Goal: Task Accomplishment & Management: Complete application form

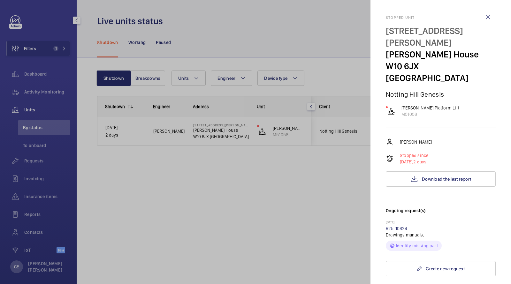
click at [29, 161] on div at bounding box center [255, 142] width 511 height 284
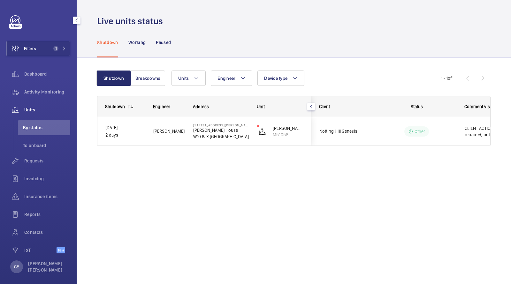
click at [29, 161] on div at bounding box center [255, 142] width 511 height 284
click at [32, 160] on span "Requests" at bounding box center [47, 161] width 46 height 6
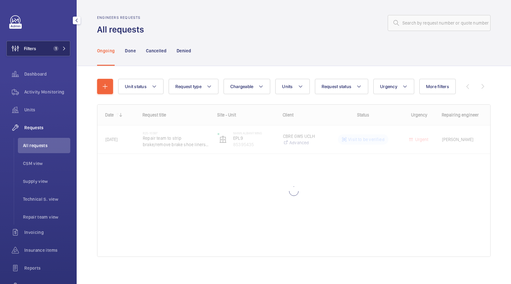
click at [51, 54] on button "Filters 1" at bounding box center [38, 48] width 64 height 15
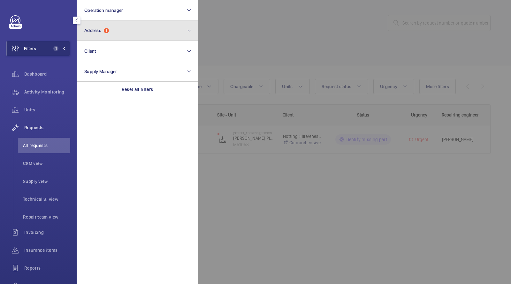
click at [104, 25] on button "Address 1" at bounding box center [137, 30] width 121 height 20
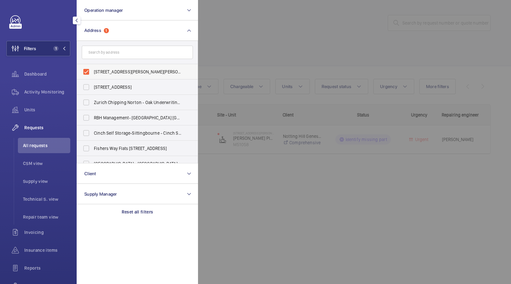
click at [112, 66] on label "45-47 Bassett Road - Roebuck House, LONDON W10 6JX" at bounding box center [132, 71] width 111 height 15
click at [93, 66] on input "45-47 Bassett Road - Roebuck House, LONDON W10 6JX" at bounding box center [86, 71] width 13 height 13
checkbox input "false"
click at [220, 42] on div at bounding box center [453, 142] width 511 height 284
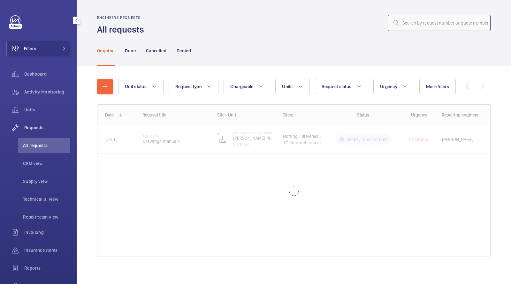
click at [448, 23] on input "text" at bounding box center [438, 23] width 103 height 16
paste input "R25-10556"
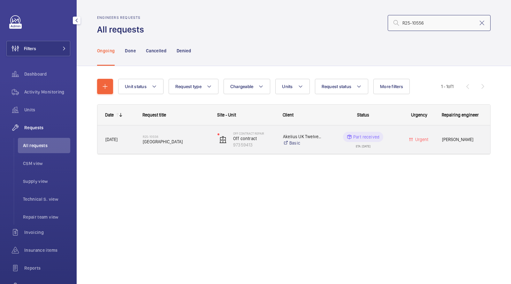
type input "R25-10556"
click at [175, 143] on span "One Canalside Drive" at bounding box center [176, 142] width 66 height 6
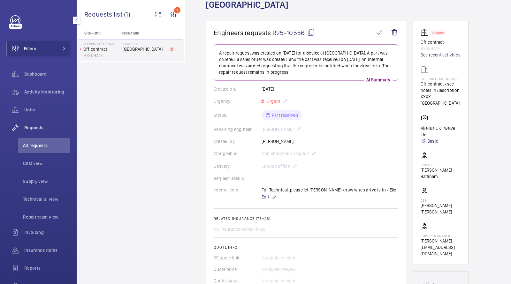
scroll to position [42, 0]
click at [39, 148] on span "All requests" at bounding box center [46, 145] width 47 height 6
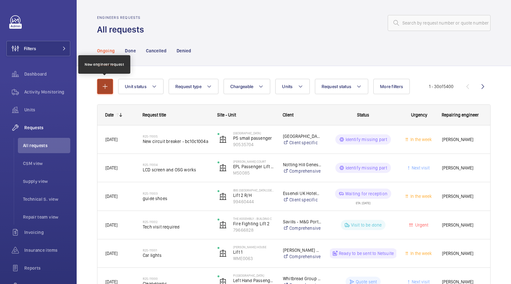
click at [105, 85] on mat-icon "button" at bounding box center [105, 87] width 8 height 8
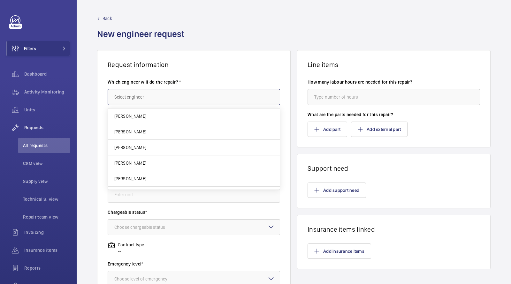
click at [136, 91] on input "text" at bounding box center [194, 97] width 172 height 16
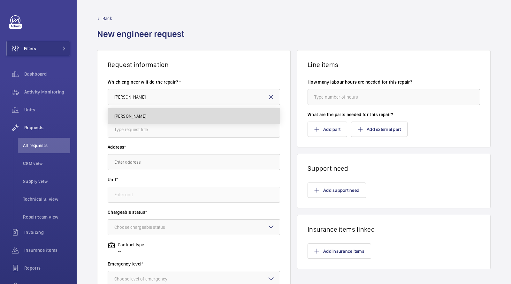
click at [124, 115] on span "Keith Bishop" at bounding box center [130, 116] width 32 height 6
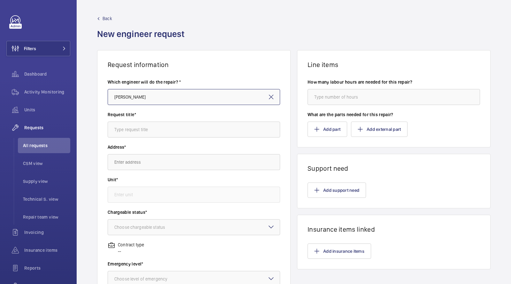
type input "Keith Bishop"
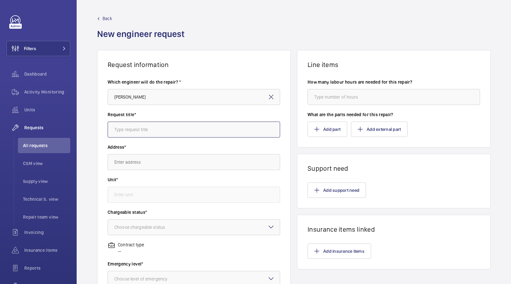
click at [154, 129] on input "text" at bounding box center [194, 130] width 172 height 16
type input "contactors quote"
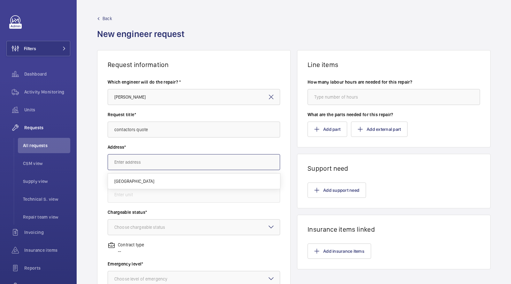
click at [150, 157] on input "text" at bounding box center [194, 162] width 172 height 16
click at [154, 182] on span "Homerton Hospital Homerton Hospital, E9 6BU LONDON" at bounding box center [134, 181] width 40 height 6
type input "Homerton Hospital Homerton Hospital, E9 6BU LONDON"
click at [144, 193] on input "text" at bounding box center [194, 195] width 172 height 16
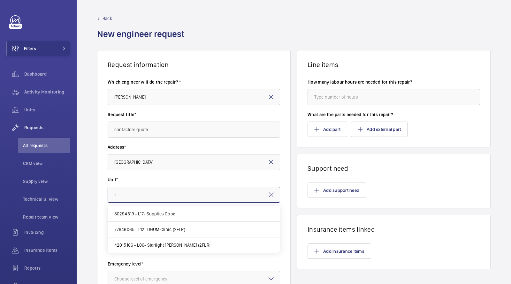
type input "l"
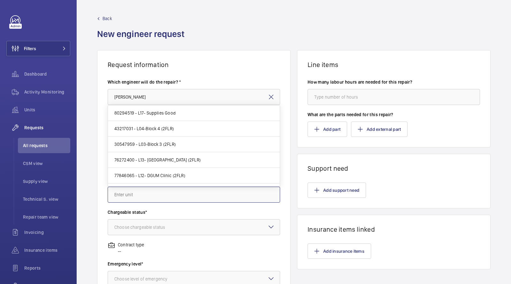
type input "7"
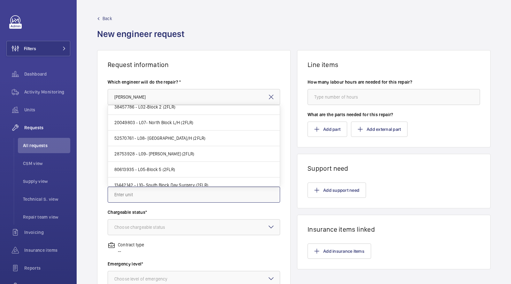
scroll to position [211, 0]
click at [147, 122] on span "20049803 - L07- North Block L/H (2FLR)" at bounding box center [153, 121] width 79 height 6
type input "20049803 - L07- North Block L/H (2FLR)"
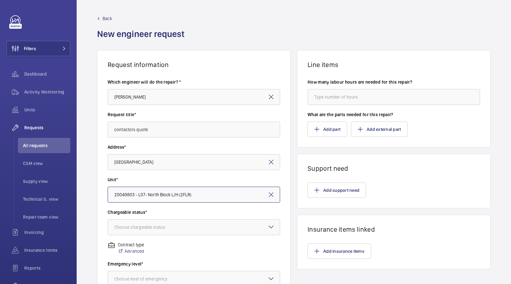
scroll to position [54, 0]
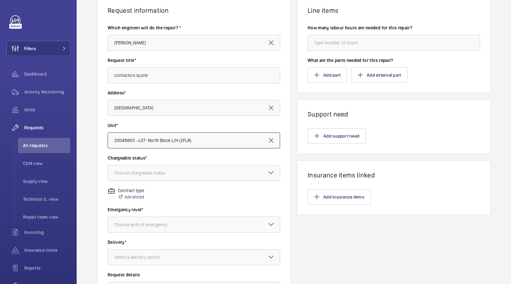
click at [151, 175] on div "Choose chargeable status" at bounding box center [147, 173] width 67 height 6
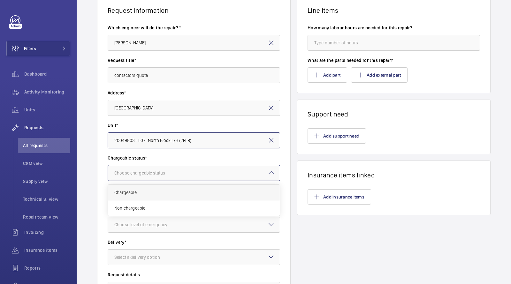
click at [146, 195] on span "Chargeable" at bounding box center [193, 192] width 159 height 6
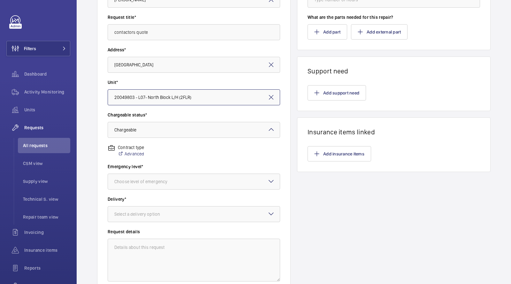
scroll to position [105, 0]
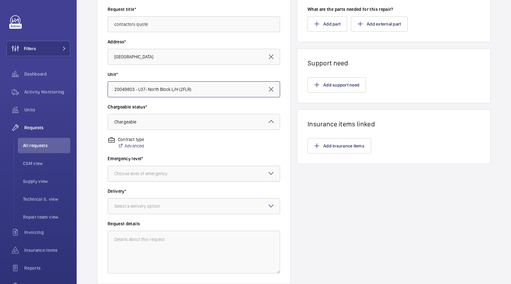
click at [154, 170] on div at bounding box center [194, 173] width 172 height 15
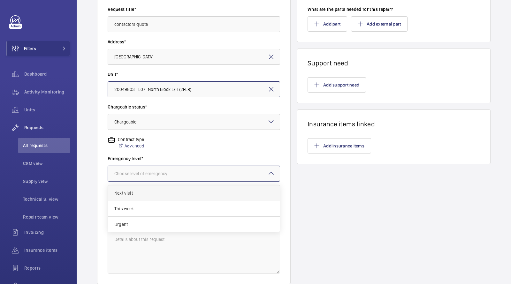
click at [142, 195] on span "Next visit" at bounding box center [193, 193] width 159 height 6
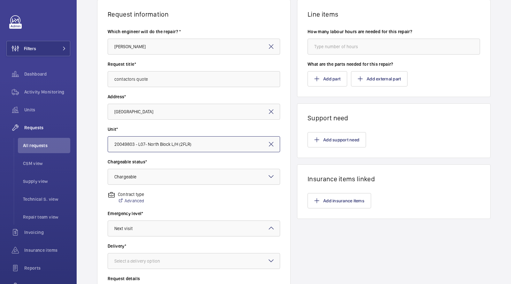
scroll to position [43, 0]
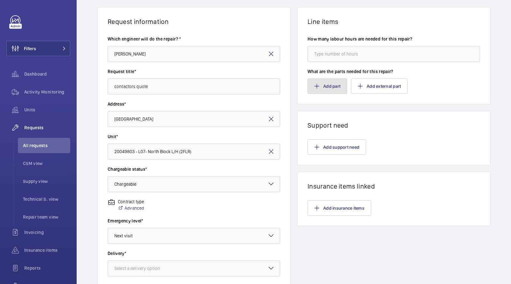
click at [323, 80] on button "Add part" at bounding box center [327, 86] width 40 height 15
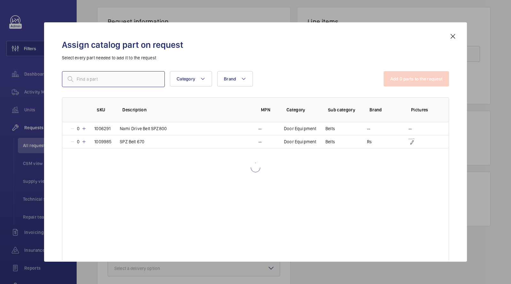
click at [139, 77] on input "text" at bounding box center [113, 79] width 103 height 16
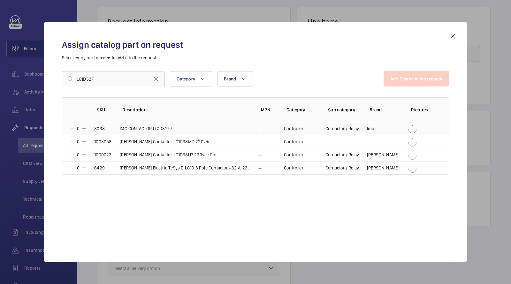
click at [165, 127] on p "IMO CONTACTOR LC1D32F7" at bounding box center [146, 128] width 52 height 6
click at [119, 75] on input "LC1D32F" at bounding box center [113, 79] width 103 height 16
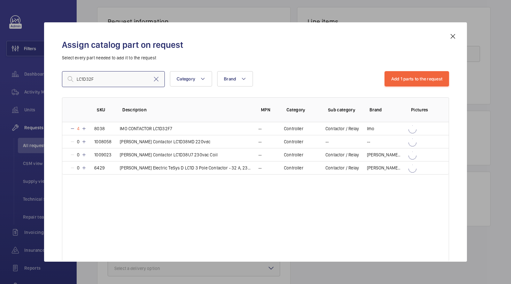
drag, startPoint x: 119, startPoint y: 79, endPoint x: 16, endPoint y: 63, distance: 103.6
click at [24, 64] on div "Assign catalog part on request Select every part needed to add it to the reques…" at bounding box center [255, 142] width 511 height 284
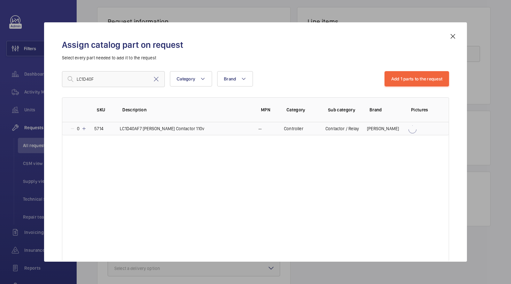
click at [142, 127] on p "LC1D40AF7 Schneider Contactor 110v" at bounding box center [162, 128] width 85 height 6
click at [142, 127] on p "LC1D40AF7 Schneider Contactor 110v" at bounding box center [161, 128] width 85 height 6
click at [142, 127] on p "LC1D40AF7 Schneider Contactor 110v" at bounding box center [162, 128] width 85 height 6
click at [115, 76] on input "LC1D40F" at bounding box center [113, 79] width 103 height 16
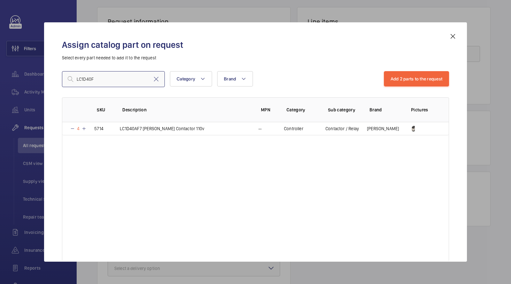
drag, startPoint x: 115, startPoint y: 76, endPoint x: 8, endPoint y: 47, distance: 110.3
click at [13, 53] on div "Assign catalog part on request Select every part needed to add it to the reques…" at bounding box center [255, 142] width 511 height 284
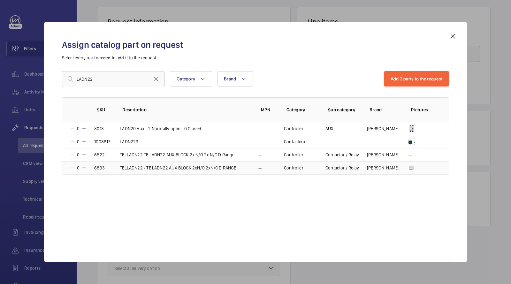
click at [83, 169] on mat-icon at bounding box center [83, 167] width 5 height 5
click at [83, 169] on mat-icon at bounding box center [82, 167] width 5 height 5
click at [83, 169] on mat-icon at bounding box center [83, 167] width 5 height 5
click at [84, 169] on mat-icon at bounding box center [83, 167] width 5 height 5
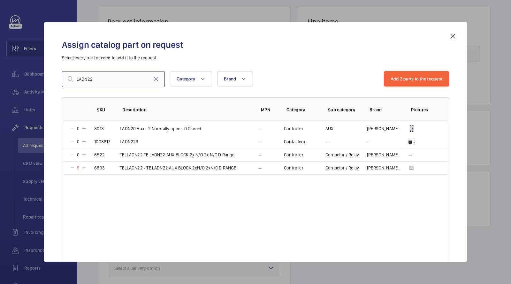
click at [126, 76] on input "LADN22" at bounding box center [113, 79] width 103 height 16
drag, startPoint x: 126, startPoint y: 76, endPoint x: 52, endPoint y: 72, distance: 73.5
click at [56, 73] on div "Assign catalog part on request Select every part needed to add it to the reques…" at bounding box center [255, 147] width 402 height 229
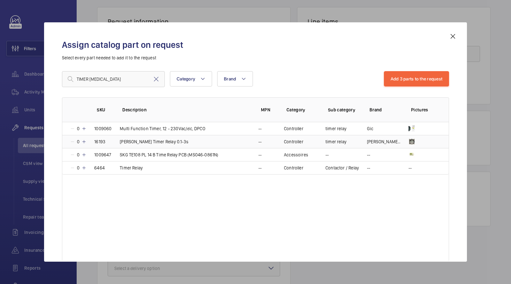
click at [172, 141] on p "Schneider Timer Relay 0.1-3s" at bounding box center [154, 142] width 69 height 6
click at [84, 140] on mat-icon at bounding box center [82, 141] width 5 height 5
click at [84, 140] on mat-icon at bounding box center [83, 141] width 5 height 5
click at [116, 79] on input "TIMER RELA" at bounding box center [113, 79] width 103 height 16
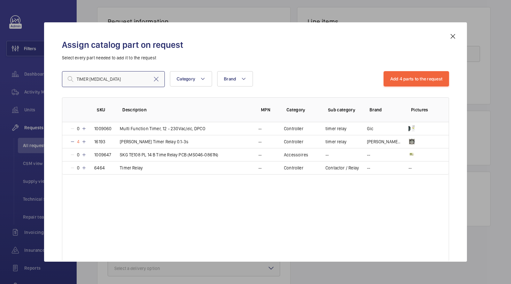
drag, startPoint x: 116, startPoint y: 78, endPoint x: 40, endPoint y: 59, distance: 78.9
click at [44, 62] on div "Assign catalog part on request Select every part needed to add it to the reques…" at bounding box center [255, 141] width 423 height 239
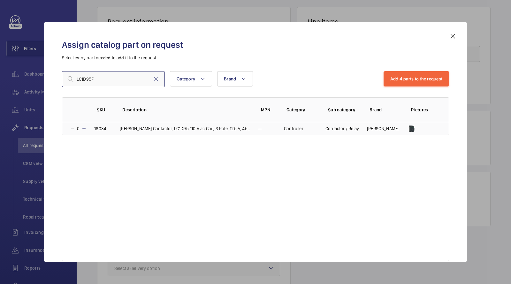
type input "LC1D95F"
click at [206, 130] on p "Schneider Contactor, LC1D95 110 V ac Coil, 3 Pole, 125 A, 45 kW" at bounding box center [185, 128] width 131 height 6
click at [206, 130] on p "Schneider Contactor, LC1D95 110 V ac Coil, 3 Pole, 125 A, 45 kW" at bounding box center [185, 128] width 132 height 6
click at [395, 77] on button "Add 5 parts to the request" at bounding box center [416, 78] width 65 height 15
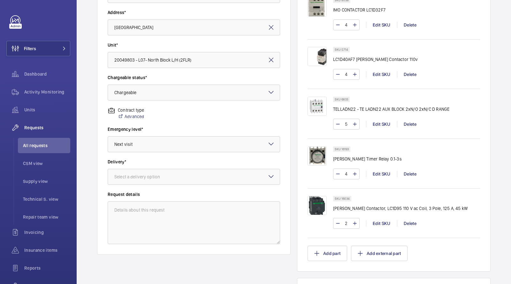
scroll to position [133, 0]
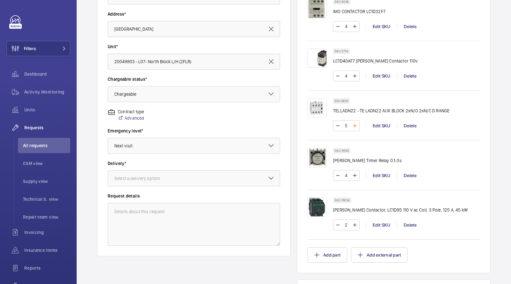
click at [352, 126] on mat-icon at bounding box center [354, 126] width 5 height 8
type input "7"
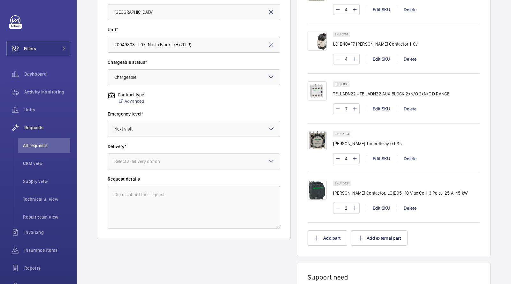
scroll to position [208, 0]
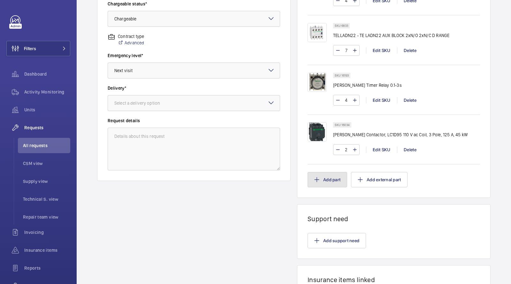
click at [328, 174] on button "Add part" at bounding box center [327, 179] width 40 height 15
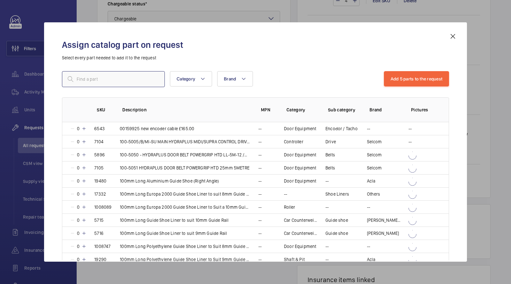
click at [100, 73] on input "text" at bounding box center [113, 79] width 103 height 16
click at [100, 74] on input "text" at bounding box center [113, 79] width 103 height 16
type input ";"
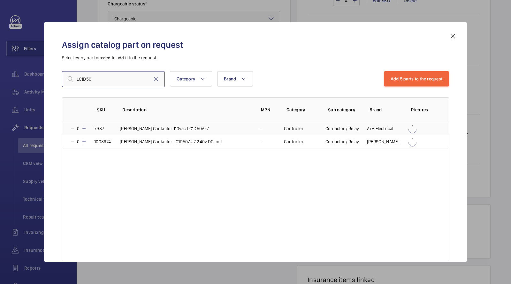
type input "LC1D50"
click at [104, 128] on td "7987" at bounding box center [99, 128] width 26 height 13
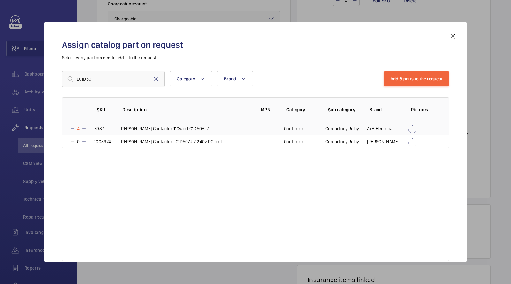
click at [104, 128] on td "7987" at bounding box center [99, 128] width 26 height 13
click at [104, 129] on td "7987" at bounding box center [99, 128] width 26 height 13
click at [192, 130] on p "Schneider Contactor 110vac LC1D50AF7" at bounding box center [164, 128] width 89 height 6
click at [419, 84] on button "Add 6 parts to the request" at bounding box center [416, 78] width 66 height 15
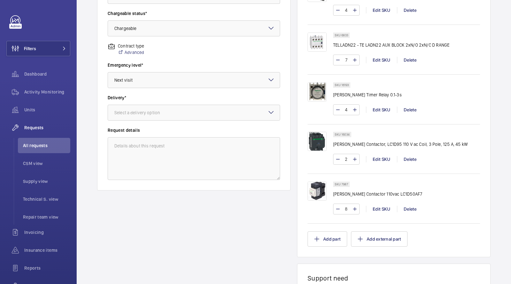
scroll to position [170, 0]
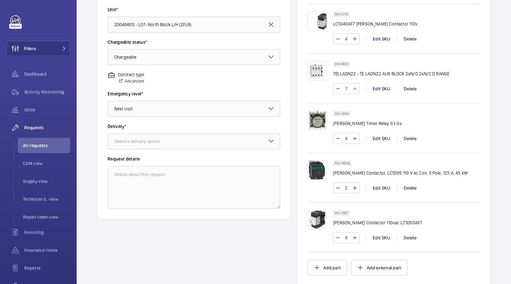
click at [352, 87] on mat-icon at bounding box center [354, 89] width 5 height 8
type input "8"
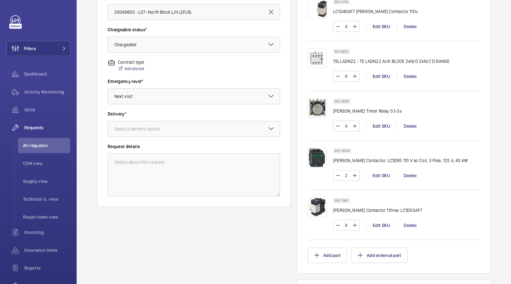
scroll to position [337, 0]
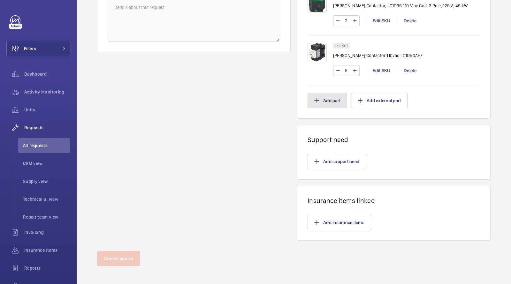
click at [324, 99] on button "Add part" at bounding box center [327, 100] width 40 height 15
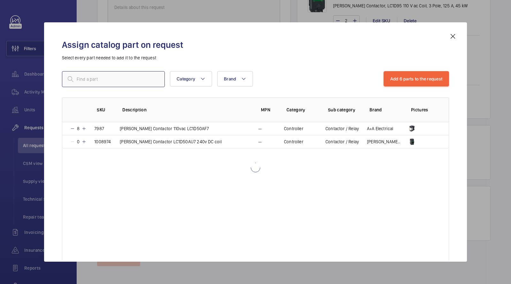
click at [128, 78] on input "text" at bounding box center [113, 79] width 103 height 16
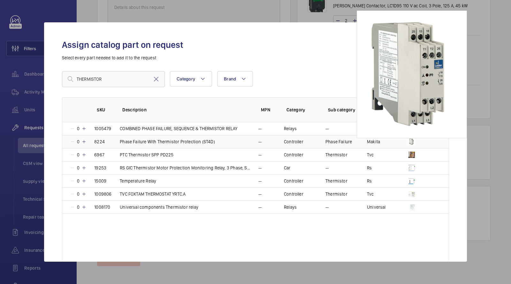
click at [412, 140] on img at bounding box center [411, 142] width 6 height 6
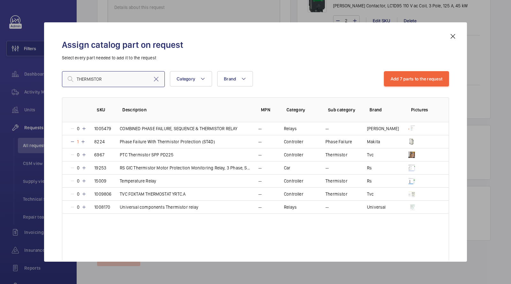
click at [112, 81] on input "THERMISTOR" at bounding box center [113, 79] width 103 height 16
drag, startPoint x: 112, startPoint y: 81, endPoint x: 26, endPoint y: 54, distance: 89.8
click at [35, 61] on div "Assign catalog part on request Select every part needed to add it to the reques…" at bounding box center [255, 142] width 511 height 284
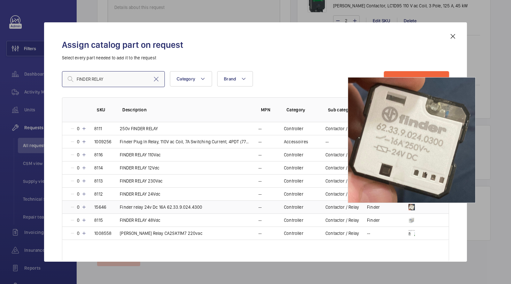
type input "FINDER RELAY"
click at [411, 207] on img at bounding box center [411, 207] width 6 height 6
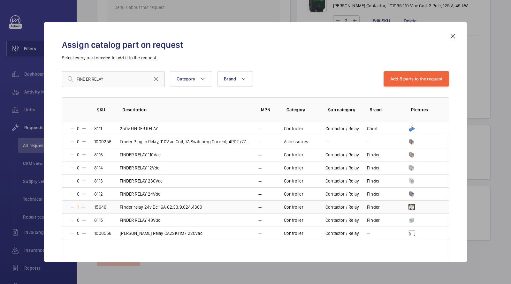
click at [218, 207] on td "Finder relay 24v Dc 16A 62.33.9.024.4300" at bounding box center [181, 206] width 139 height 13
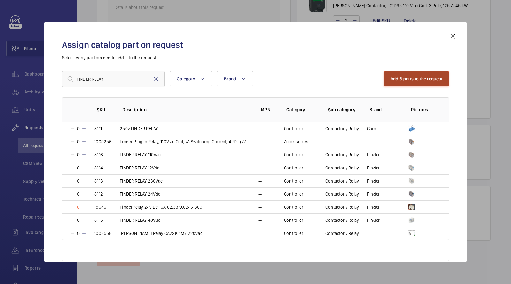
click at [421, 79] on button "Add 8 parts to the request" at bounding box center [416, 78] width 66 height 15
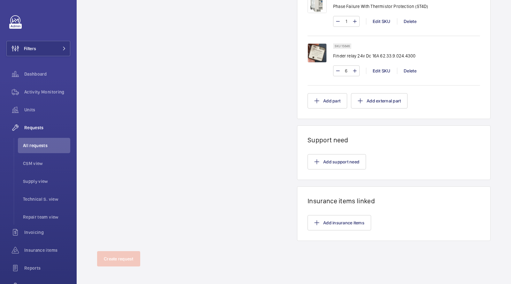
scroll to position [178, 0]
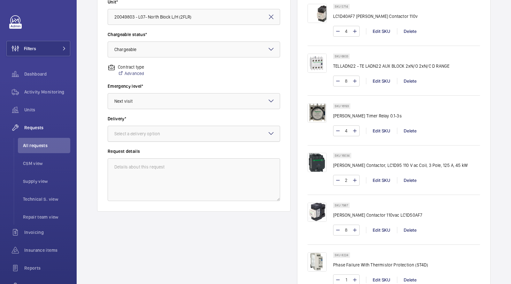
click at [176, 132] on div at bounding box center [194, 133] width 172 height 15
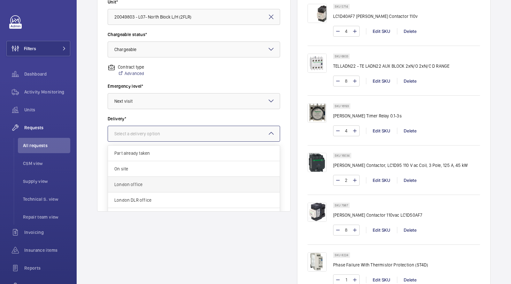
click at [148, 183] on span "London office" at bounding box center [193, 184] width 159 height 6
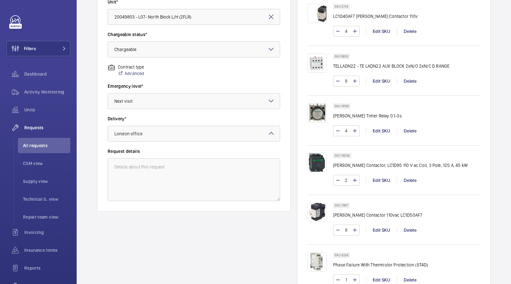
scroll to position [436, 0]
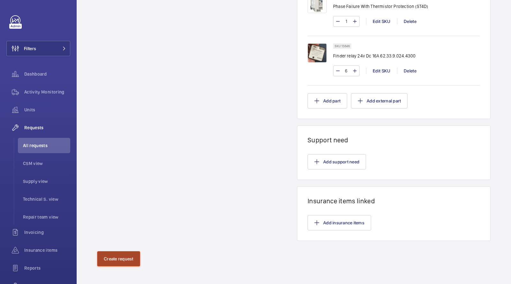
click at [120, 252] on button "Create request" at bounding box center [118, 258] width 43 height 15
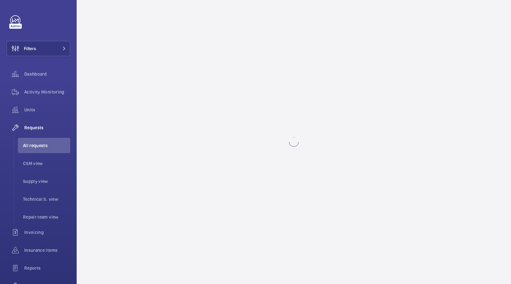
scroll to position [0, 0]
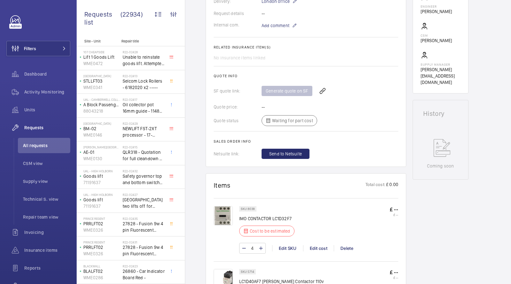
scroll to position [337, 0]
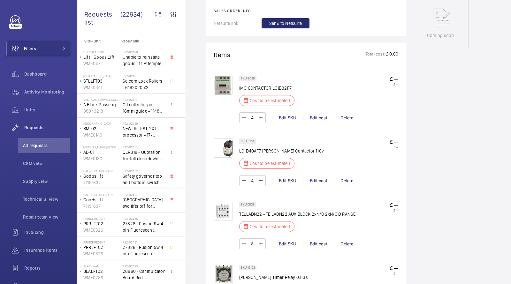
click at [280, 87] on p "IMO CONTACTOR LC1D32F7" at bounding box center [268, 88] width 59 height 6
click at [326, 116] on div "Edit cost" at bounding box center [318, 118] width 31 height 6
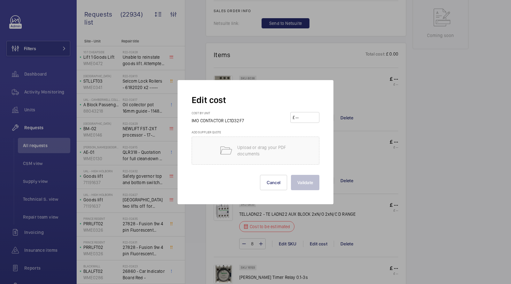
click at [304, 112] on input "number" at bounding box center [306, 117] width 22 height 10
type input "118.31"
click at [307, 183] on button "Validate" at bounding box center [305, 182] width 28 height 15
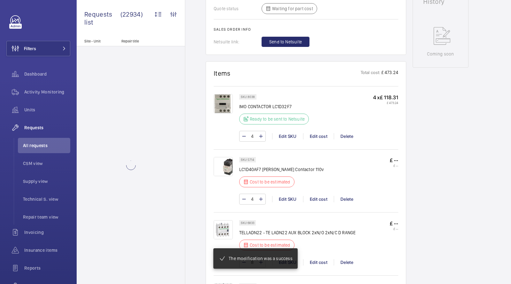
scroll to position [336, 0]
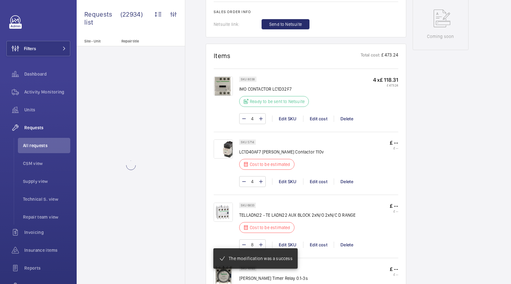
click at [253, 149] on p "LC1D40AF7 Schneider Contactor 110v" at bounding box center [281, 152] width 85 height 6
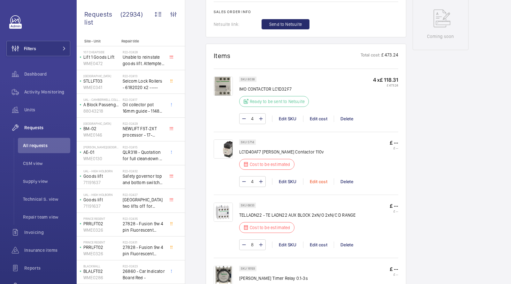
click at [319, 178] on div "Edit cost" at bounding box center [318, 181] width 31 height 6
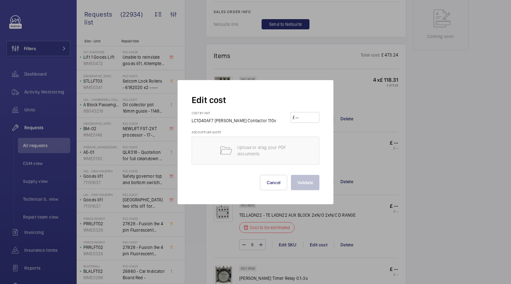
click at [311, 122] on input "number" at bounding box center [306, 117] width 22 height 10
type input "144.60"
click at [302, 182] on button "Validate" at bounding box center [305, 182] width 28 height 15
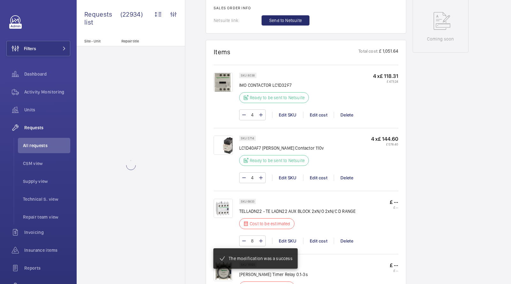
scroll to position [393, 0]
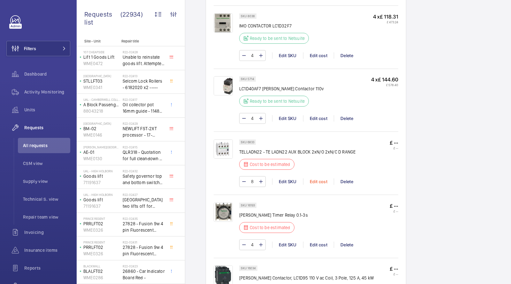
click at [322, 179] on div "Edit cost" at bounding box center [318, 181] width 31 height 6
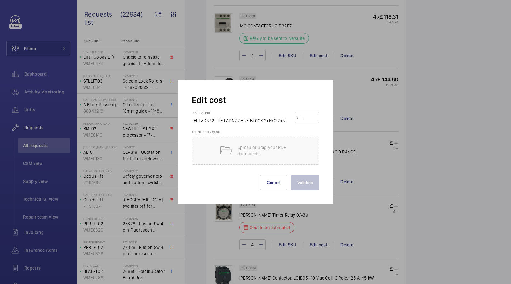
click at [308, 113] on input "number" at bounding box center [308, 117] width 18 height 10
type input "21.51"
click at [308, 183] on button "Validate" at bounding box center [305, 182] width 28 height 15
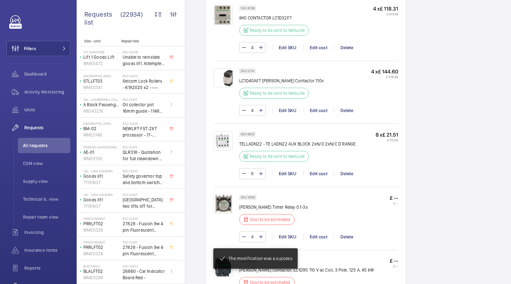
scroll to position [413, 0]
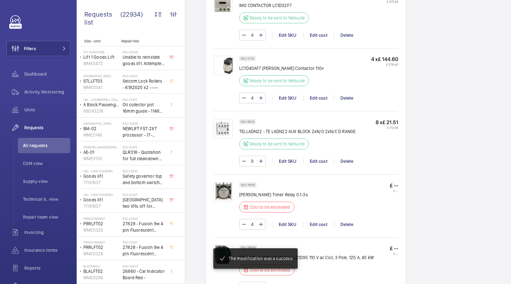
click at [254, 194] on p "Schneider Timer Relay 0.1-3s" at bounding box center [273, 194] width 69 height 6
copy div "Schneider Timer Relay 0.1-3s"
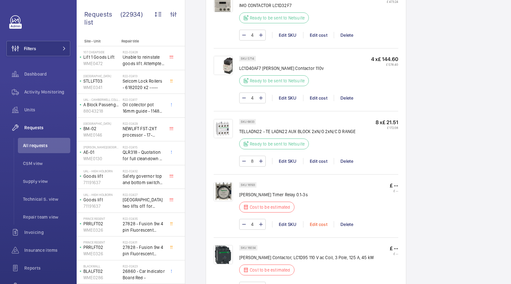
click at [316, 221] on div "Edit cost" at bounding box center [318, 224] width 31 height 6
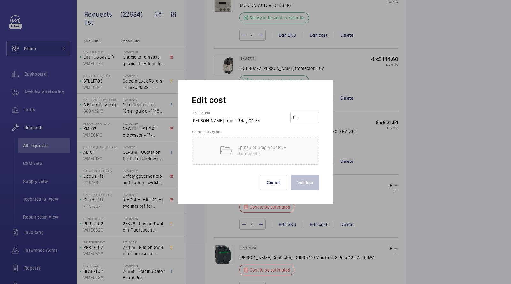
click at [304, 117] on input "number" at bounding box center [306, 117] width 22 height 10
type input "90.28"
click at [312, 180] on button "Validate" at bounding box center [305, 182] width 28 height 15
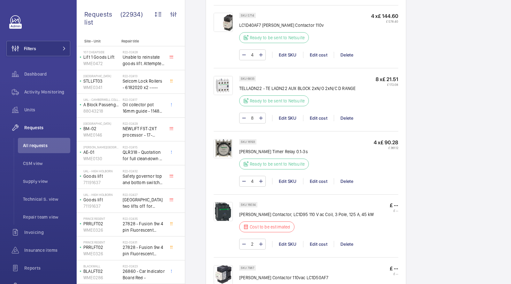
scroll to position [591, 0]
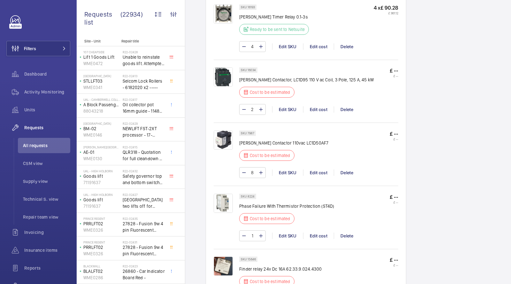
click at [291, 78] on p "Schneider Contactor, LC1D95 110 V ac Coil, 3 Pole, 125 A, 45 kW" at bounding box center [306, 80] width 134 height 6
copy p "LC1D95"
click at [323, 107] on div "Edit cost" at bounding box center [318, 109] width 31 height 6
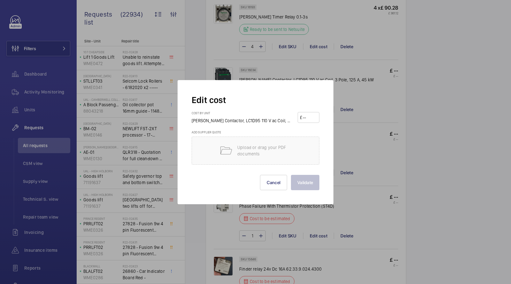
click at [309, 112] on input "number" at bounding box center [309, 117] width 15 height 10
type input "3"
type input "412.28"
click at [309, 186] on button "Validate" at bounding box center [305, 182] width 28 height 15
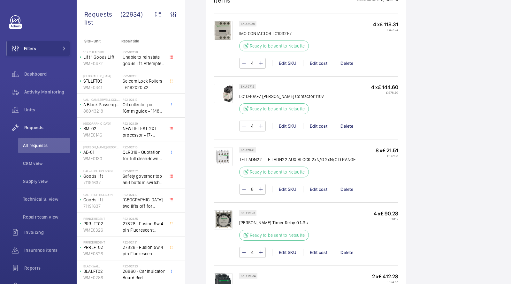
scroll to position [582, 0]
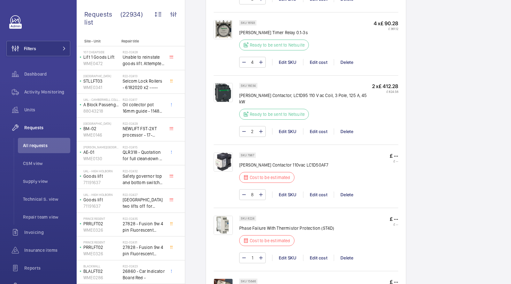
click at [305, 162] on p "Schneider Contactor 110vac LC1D50AF7" at bounding box center [283, 165] width 89 height 6
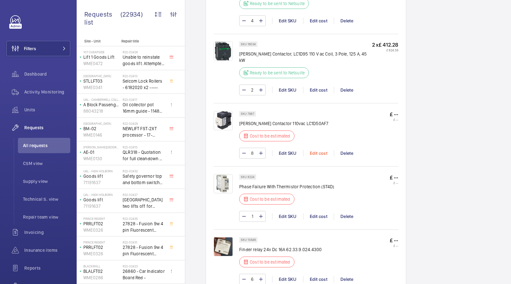
click at [324, 150] on div "Edit cost" at bounding box center [318, 153] width 31 height 6
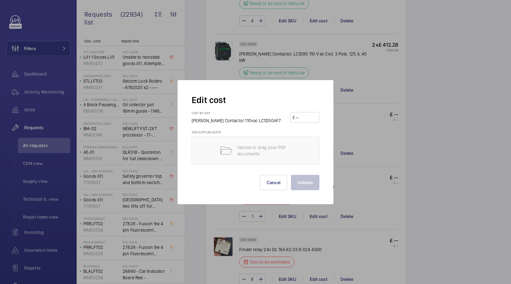
click at [310, 113] on input "number" at bounding box center [306, 117] width 22 height 10
type input "184.03"
click at [308, 178] on button "Validate" at bounding box center [305, 182] width 28 height 15
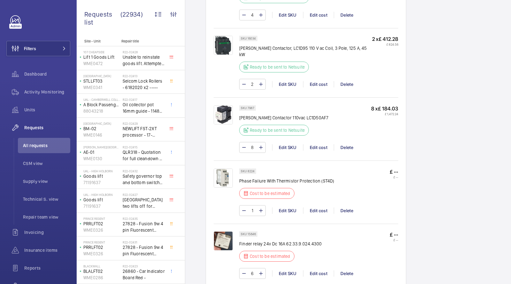
scroll to position [650, 0]
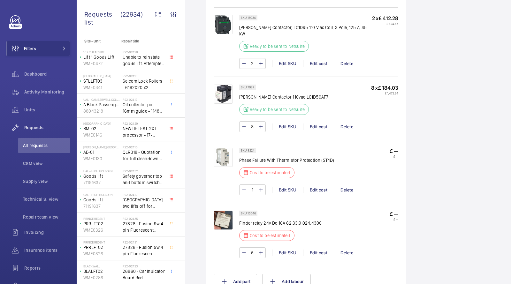
click at [302, 153] on div "SKU 8224 Phase Failure With Thermistor Protection (ST4D) Cost to be estimated" at bounding box center [286, 165] width 95 height 34
click at [303, 157] on p "Phase Failure With Thermistor Protection (ST4D)" at bounding box center [286, 160] width 95 height 6
copy div "Phase Failure With Thermistor Protection (ST4D)"
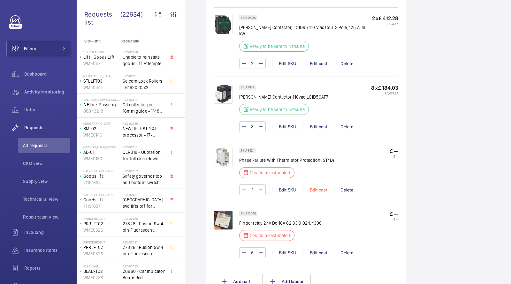
click at [321, 187] on div "Edit cost" at bounding box center [318, 190] width 31 height 6
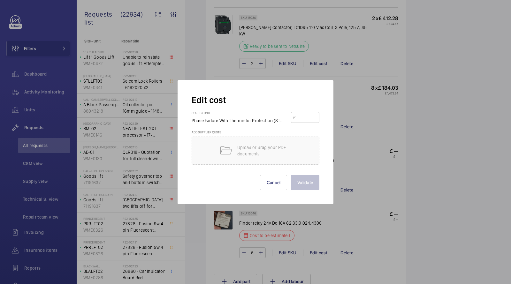
click at [308, 118] on input "number" at bounding box center [306, 117] width 22 height 10
type input "100"
click at [306, 182] on button "Validate" at bounding box center [305, 182] width 28 height 15
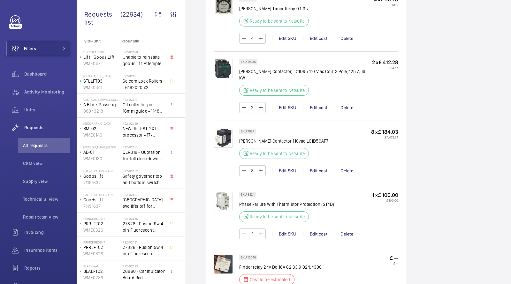
scroll to position [700, 0]
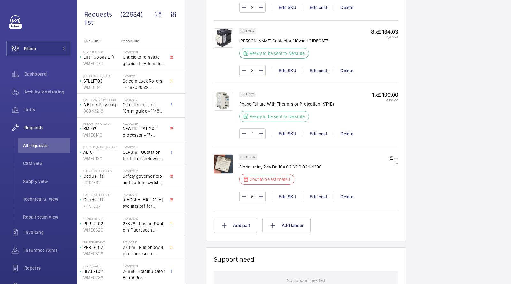
click at [299, 164] on p "Finder relay 24v Dc 16A 62.33.9.024.4300" at bounding box center [280, 167] width 82 height 6
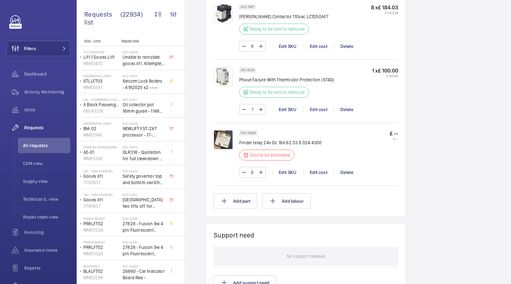
click at [318, 167] on div "6 Edit SKU Edit cost Delete" at bounding box center [318, 172] width 159 height 11
click at [318, 169] on div "Edit cost" at bounding box center [318, 172] width 31 height 6
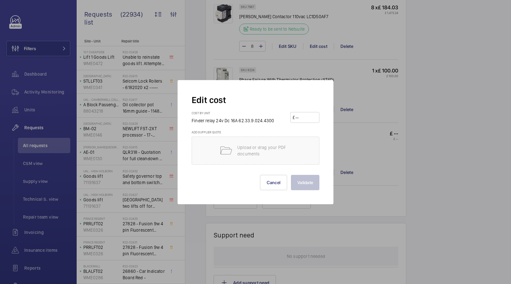
click at [305, 121] on input "number" at bounding box center [306, 117] width 22 height 10
type input "17"
click at [311, 179] on button "Validate" at bounding box center [305, 182] width 28 height 15
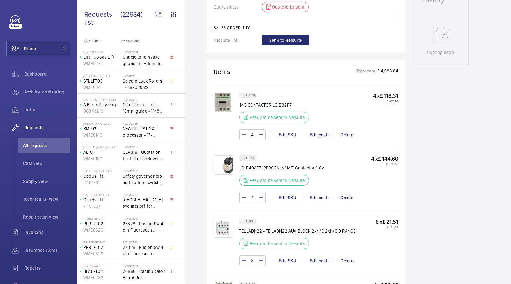
scroll to position [186, 0]
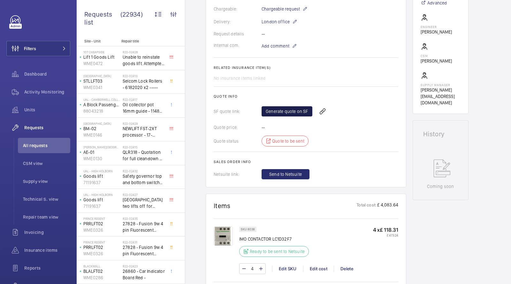
click at [284, 106] on link "Generate quote on SF" at bounding box center [286, 111] width 51 height 10
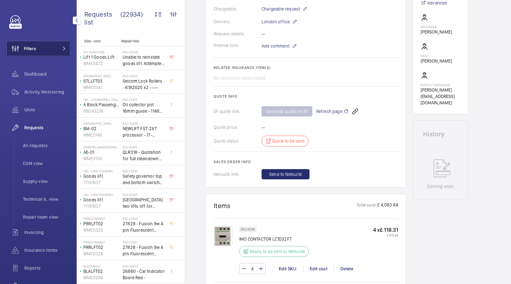
click at [53, 48] on button "Filters" at bounding box center [38, 48] width 64 height 15
click at [60, 48] on span at bounding box center [62, 49] width 8 height 4
click at [56, 46] on button "Filters" at bounding box center [38, 48] width 64 height 15
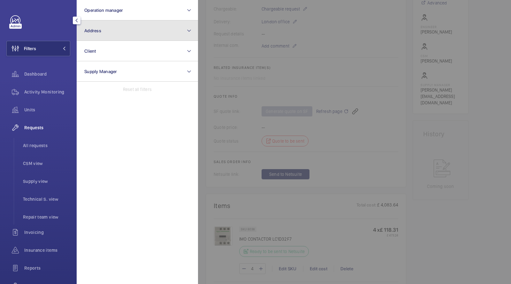
click at [113, 34] on button "Address" at bounding box center [137, 30] width 121 height 20
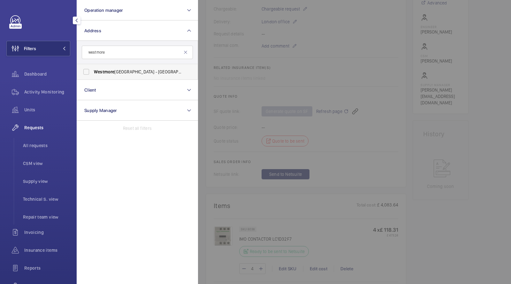
type input "westmore"
click at [125, 67] on label "Westmore land Street - UCLH, 16-18 Westmore land Street,, LONDON W1G 8PH" at bounding box center [132, 71] width 111 height 15
click at [93, 67] on input "Westmore land Street - UCLH, 16-18 Westmore land Street,, LONDON W1G 8PH" at bounding box center [86, 71] width 13 height 13
checkbox input "true"
click at [39, 146] on span "All requests" at bounding box center [46, 145] width 47 height 6
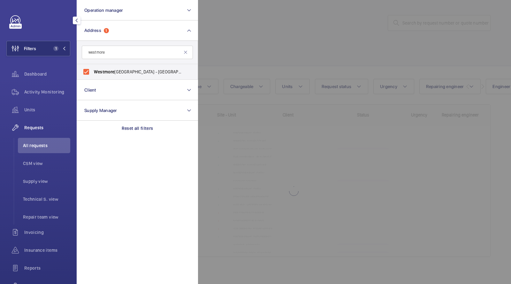
click at [247, 39] on div at bounding box center [453, 142] width 511 height 284
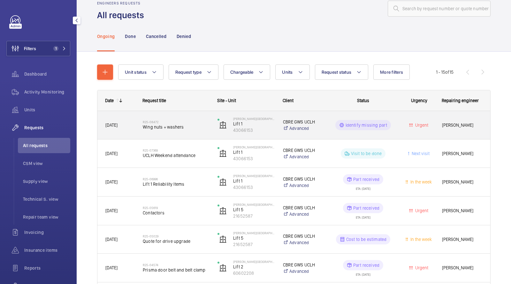
scroll to position [20, 0]
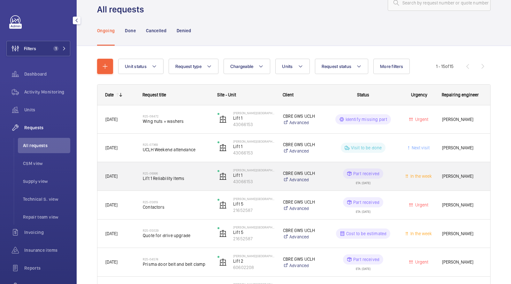
click at [171, 177] on span "Lift 1 Reliability Items" at bounding box center [176, 178] width 66 height 6
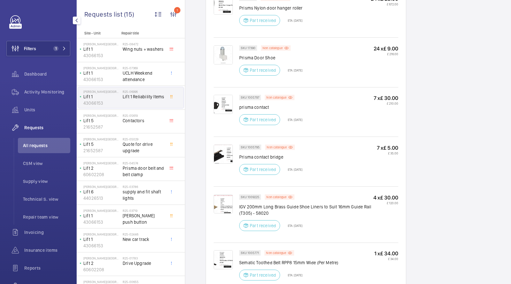
scroll to position [492, 0]
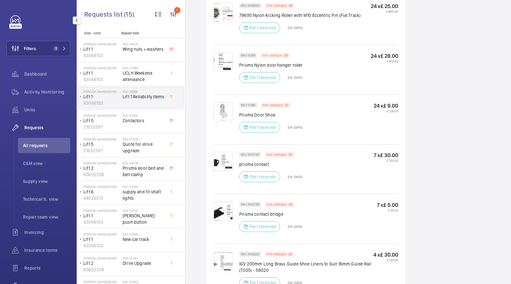
click at [274, 54] on p "Non catalogue" at bounding box center [272, 55] width 20 height 2
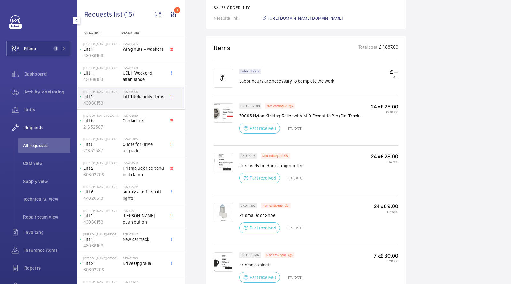
scroll to position [380, 0]
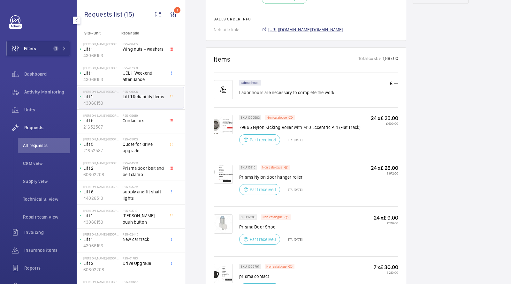
click at [289, 27] on span "https://6461500.app.netsuite.com/app/accounting/transactions/salesord.nl?id=288…" at bounding box center [305, 29] width 75 height 6
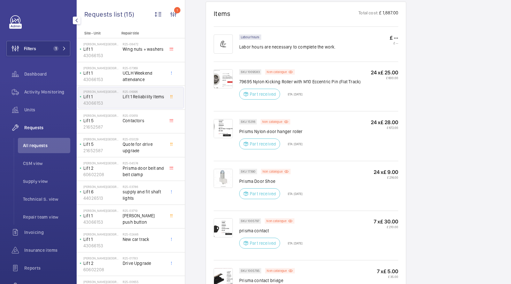
scroll to position [424, 0]
